Goal: Task Accomplishment & Management: Manage account settings

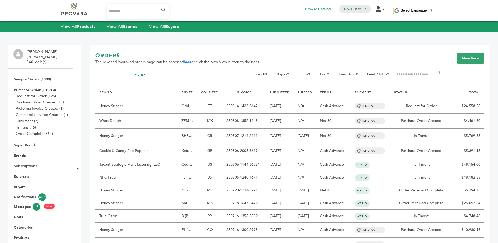
click at [26, 150] on li "Brands" at bounding box center [40, 155] width 54 height 10
click at [20, 153] on link "Brands" at bounding box center [20, 155] width 12 height 5
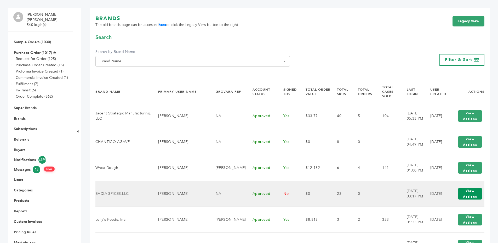
scroll to position [41, 0]
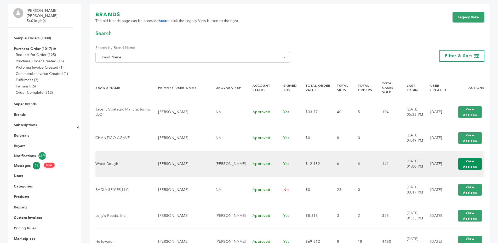
click at [479, 158] on button "View Actions" at bounding box center [470, 164] width 24 height 12
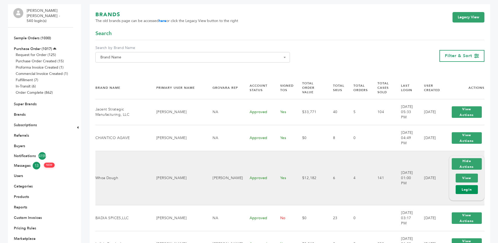
click at [464, 185] on link "Login" at bounding box center [467, 189] width 22 height 9
